Goal: Transaction & Acquisition: Purchase product/service

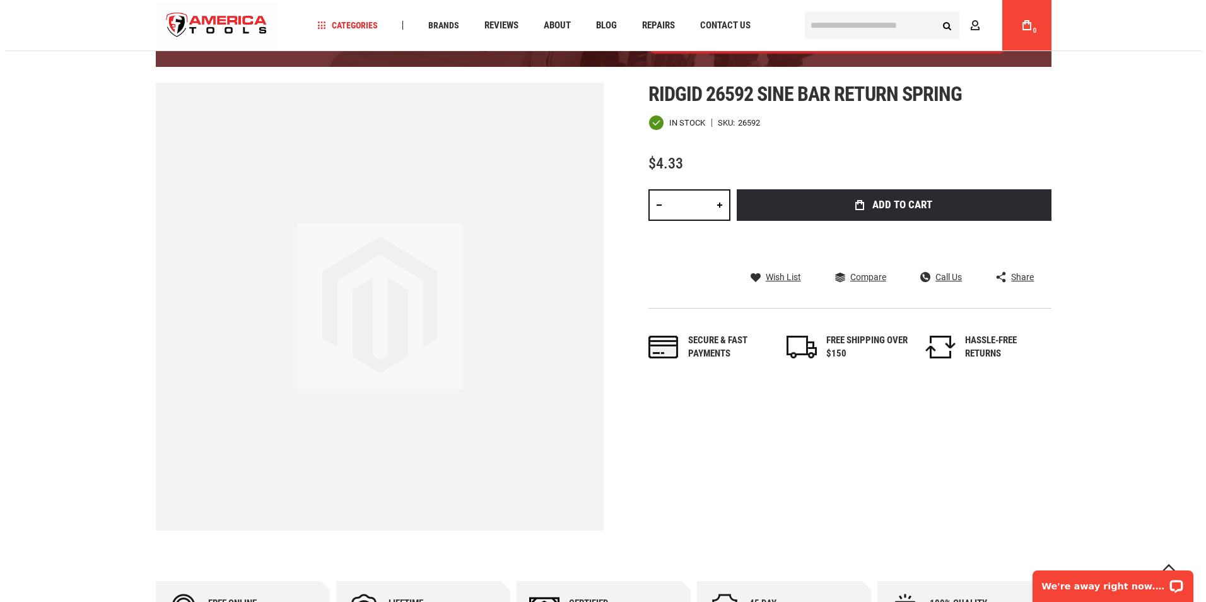
scroll to position [126, 0]
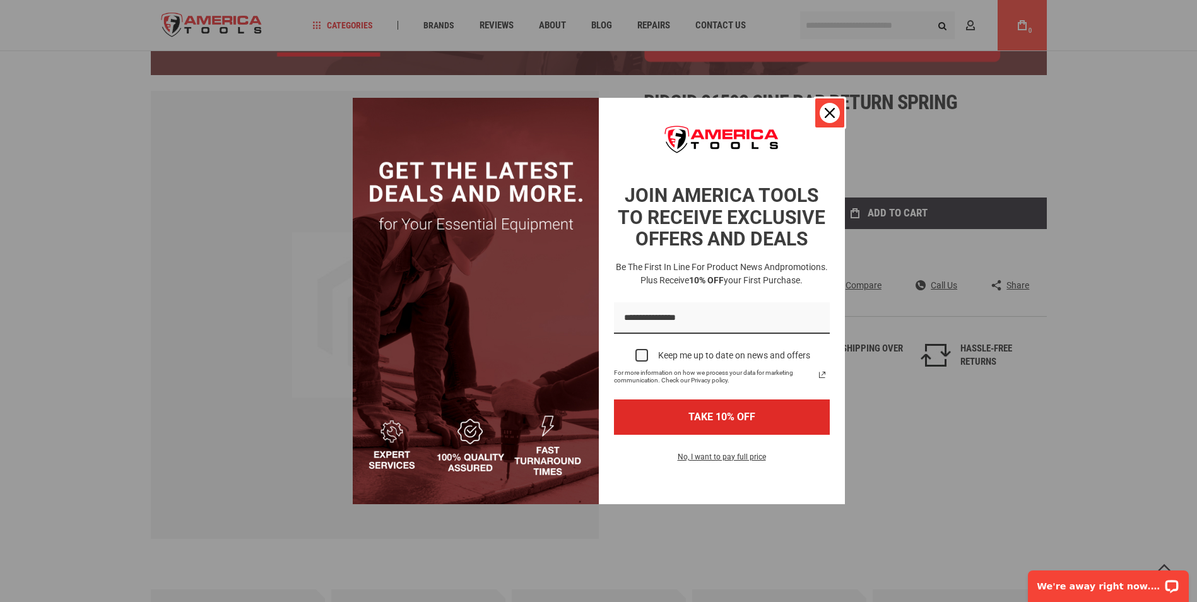
click at [831, 115] on icon "close icon" at bounding box center [830, 113] width 10 height 10
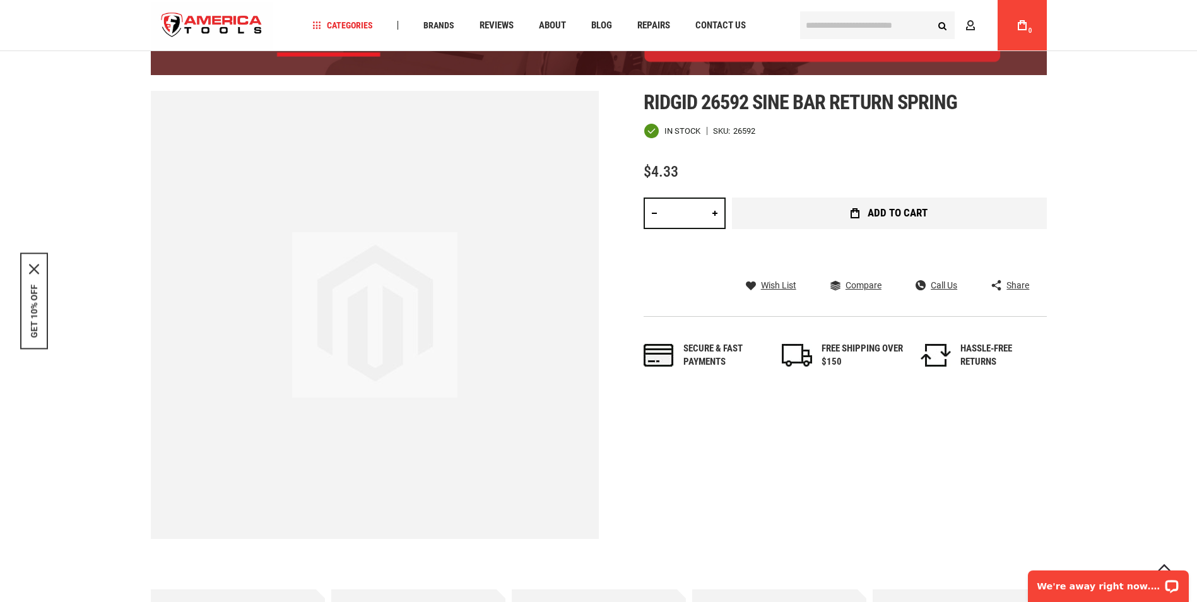
click at [893, 208] on span "Add to Cart" at bounding box center [898, 213] width 60 height 11
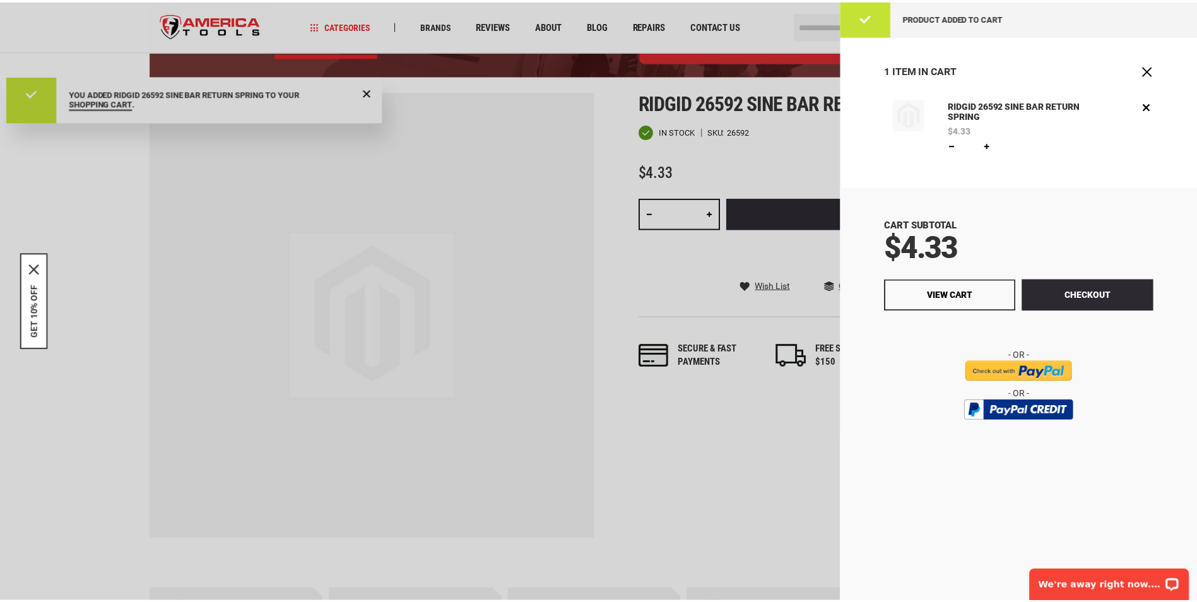
scroll to position [0, 0]
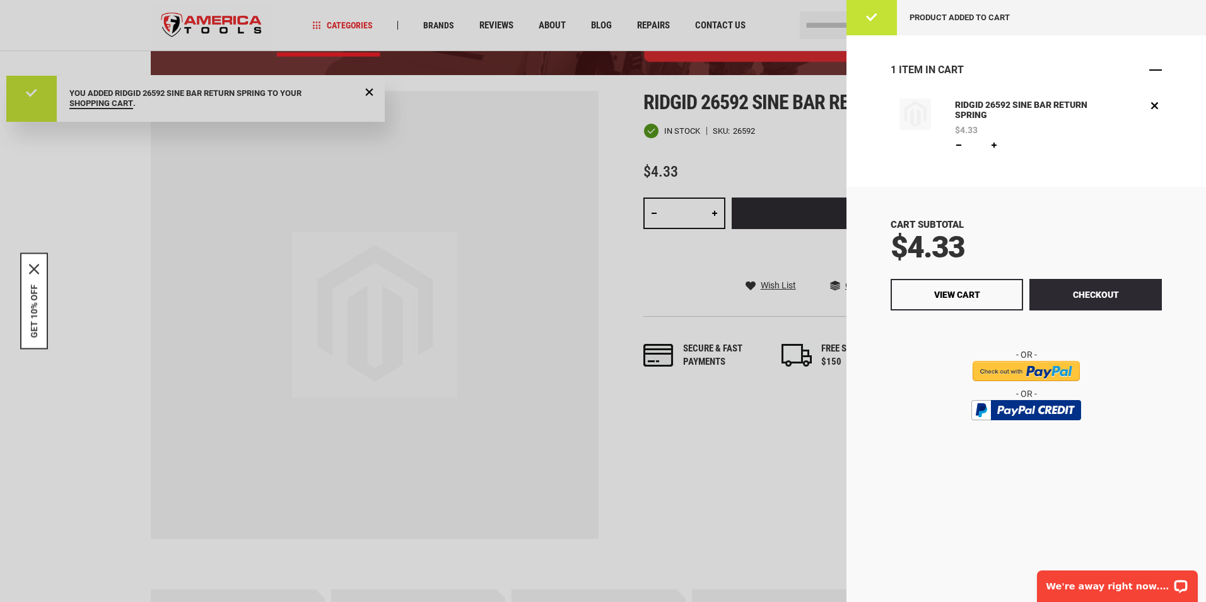
click at [1155, 69] on span "Close" at bounding box center [1156, 70] width 13 height 13
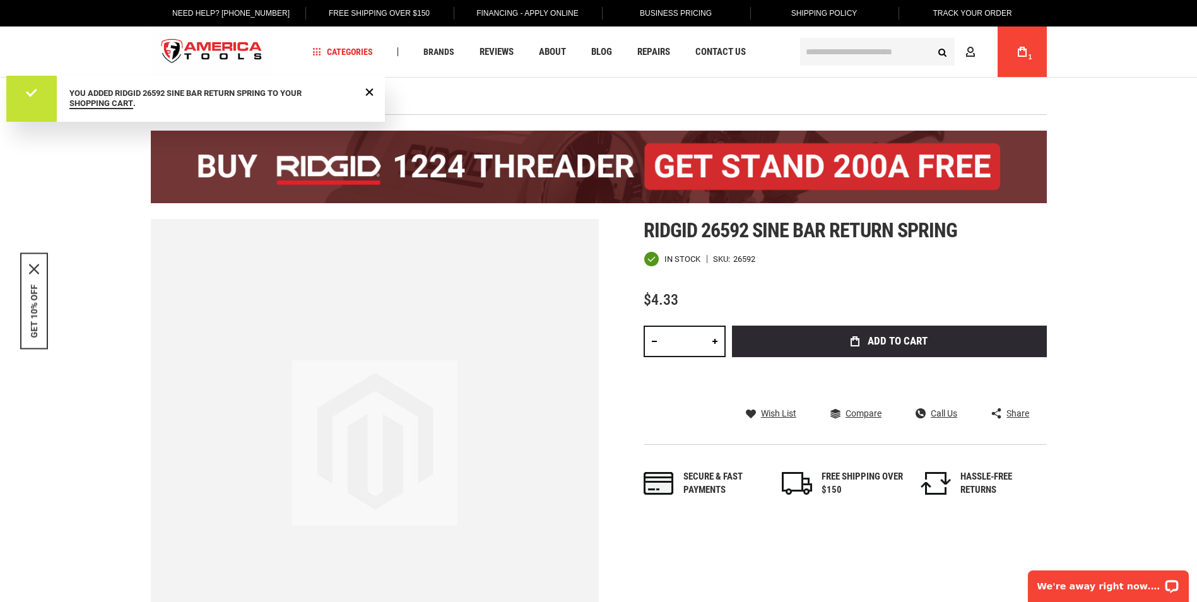
click at [487, 85] on div "Home RIDGID 26592 SINE BAR RETURN SPRING" at bounding box center [598, 90] width 921 height 24
click at [368, 90] on span "Close Message" at bounding box center [369, 91] width 9 height 9
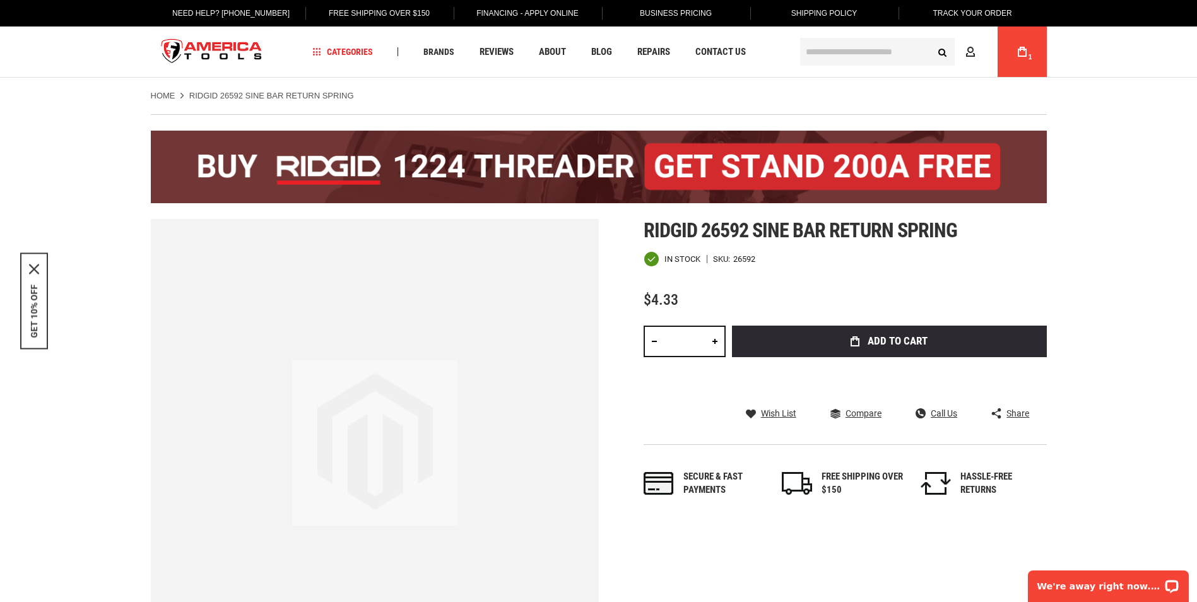
click at [374, 91] on ul "Home RIDGID 26592 SINE BAR RETURN SPRING" at bounding box center [599, 95] width 896 height 11
click at [864, 52] on input "text" at bounding box center [877, 52] width 155 height 28
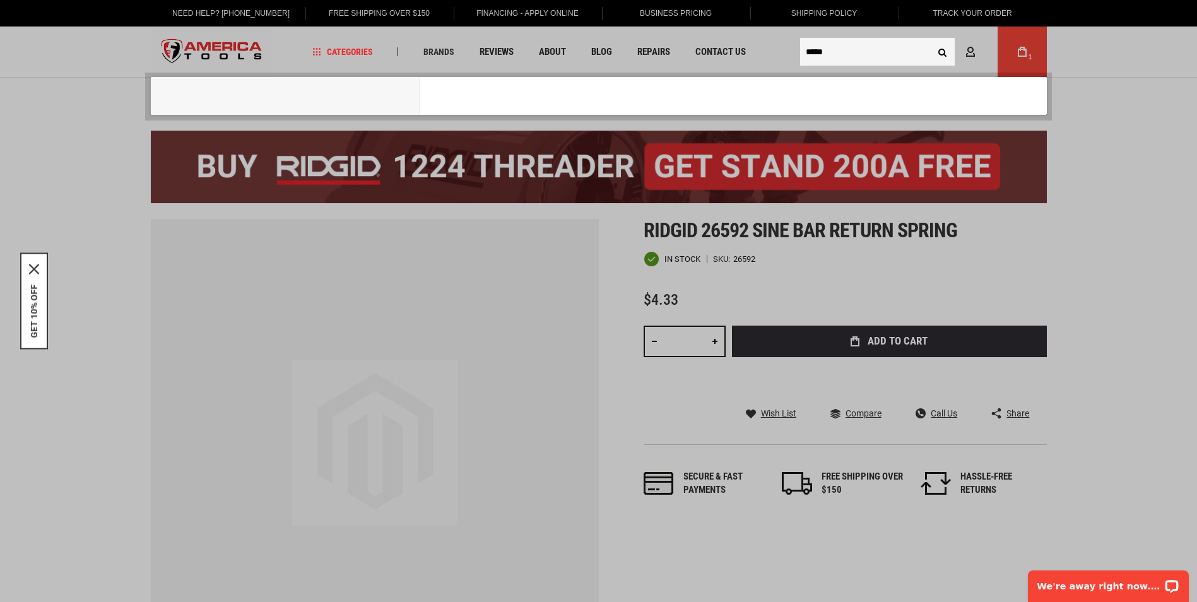
type input "*****"
click at [931, 40] on button "Search" at bounding box center [943, 52] width 24 height 24
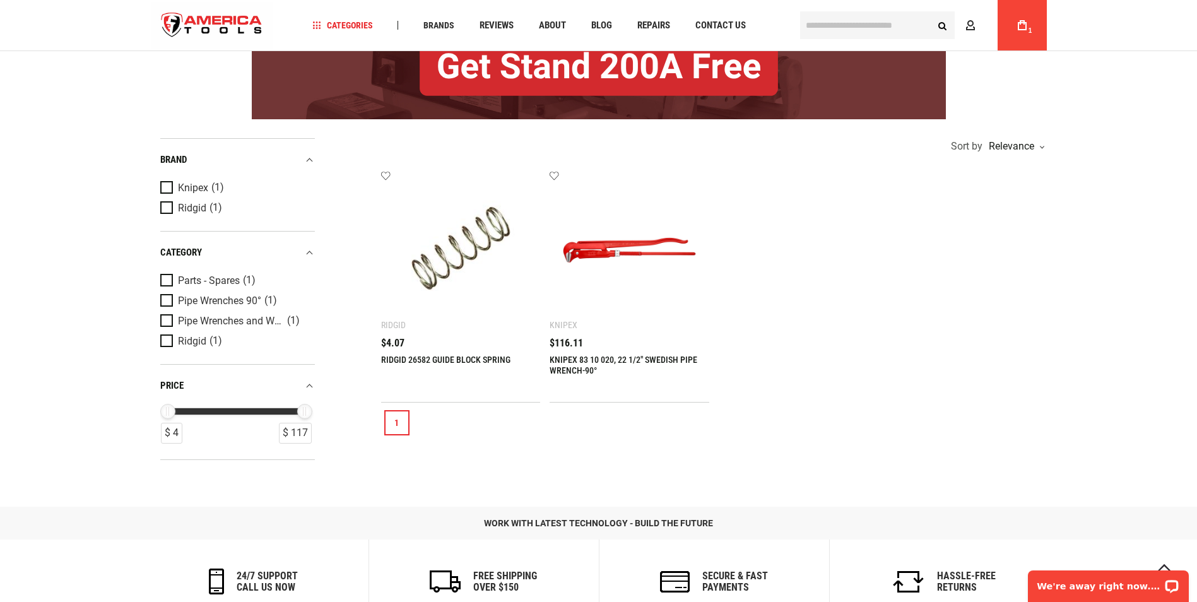
click at [464, 247] on img at bounding box center [461, 250] width 134 height 134
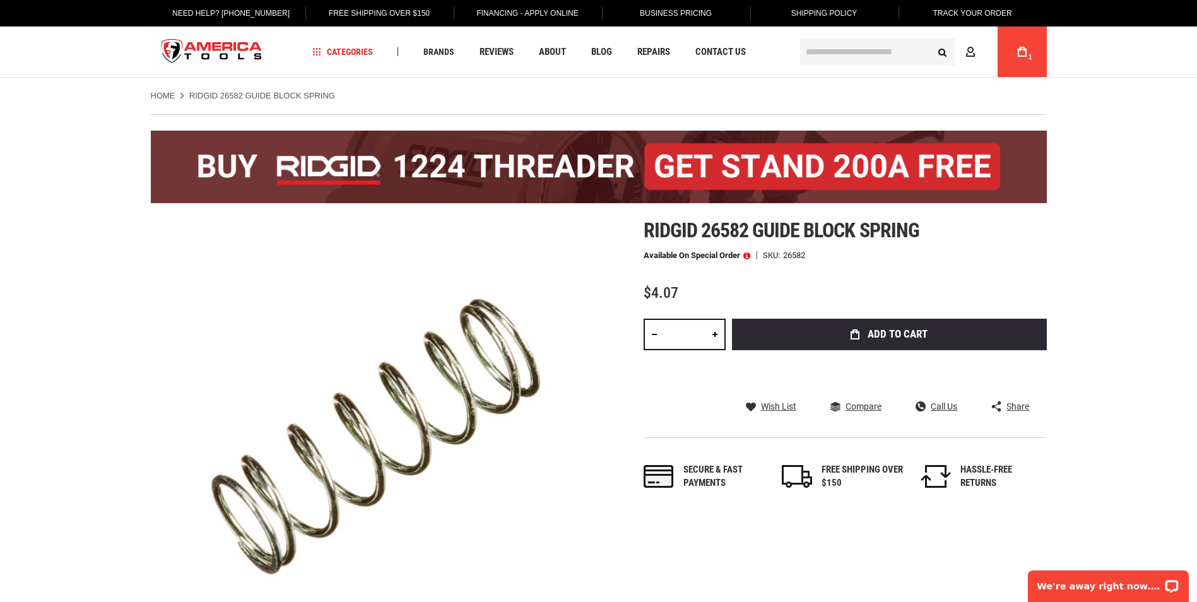
click at [715, 335] on link at bounding box center [714, 335] width 21 height 32
type input "*"
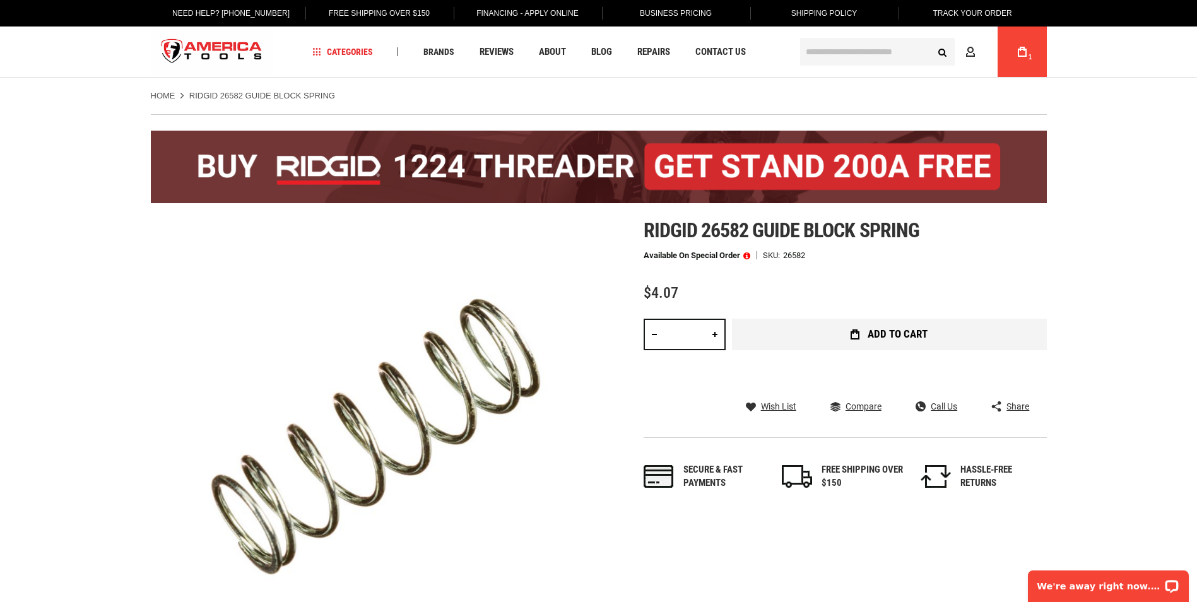
click at [775, 335] on button "Add to Cart" at bounding box center [889, 335] width 315 height 32
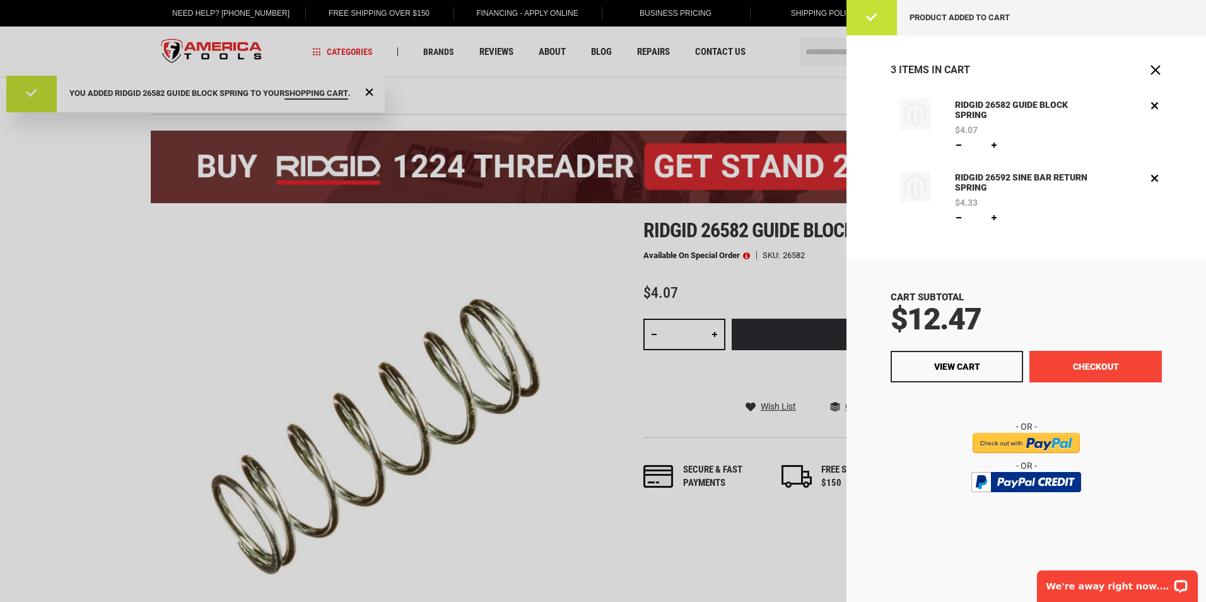
click at [1048, 372] on button "Checkout" at bounding box center [1096, 367] width 132 height 32
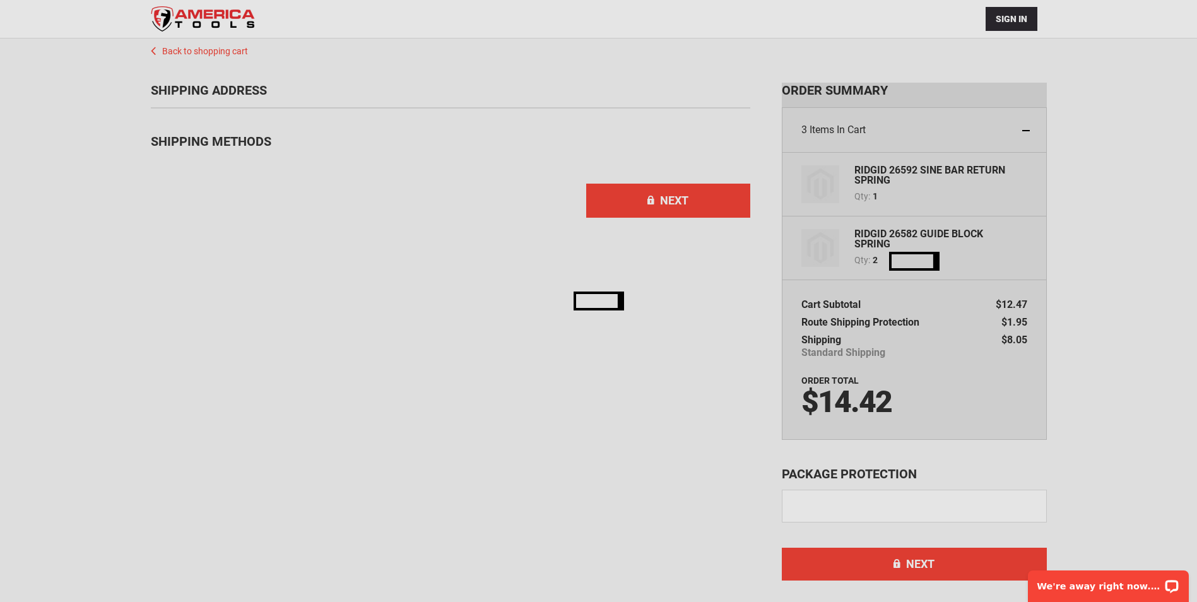
scroll to position [83, 0]
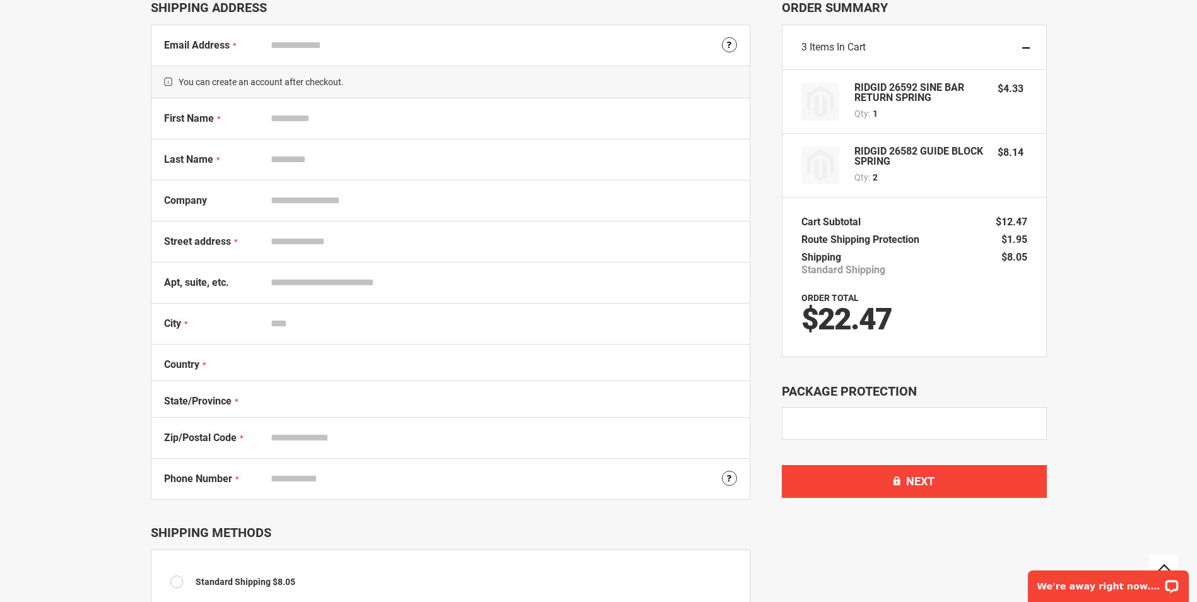
select select "**"
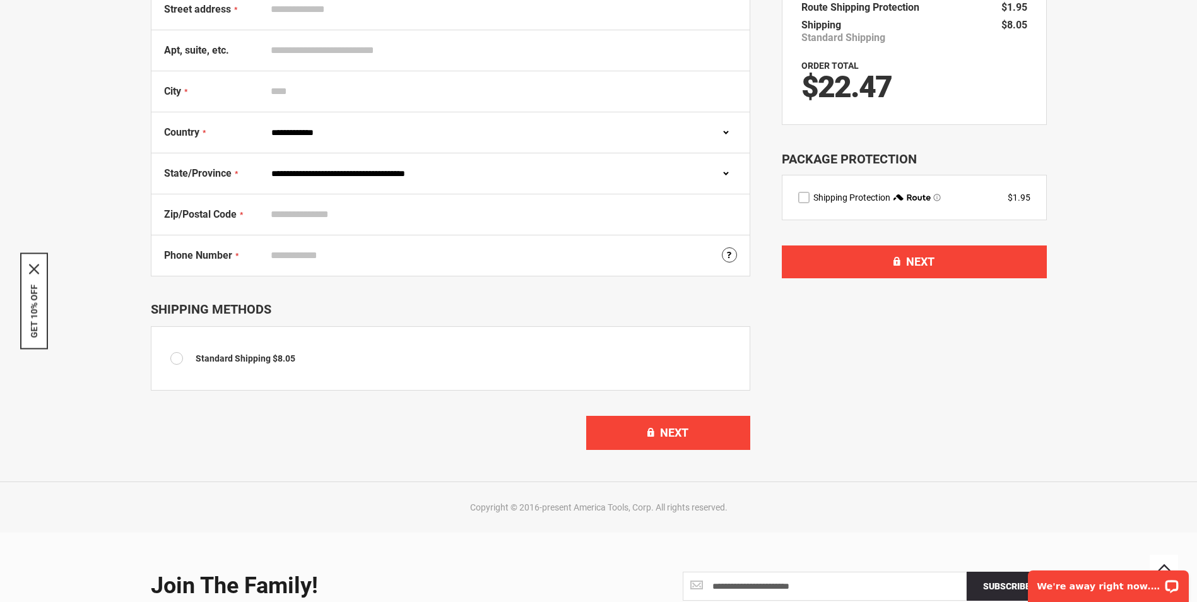
scroll to position [315, 0]
